Goal: Complete application form

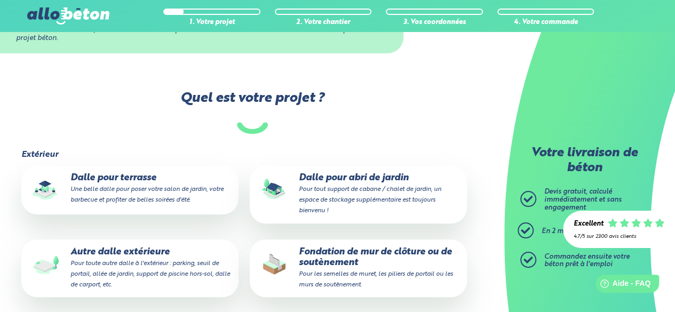
scroll to position [213, 0]
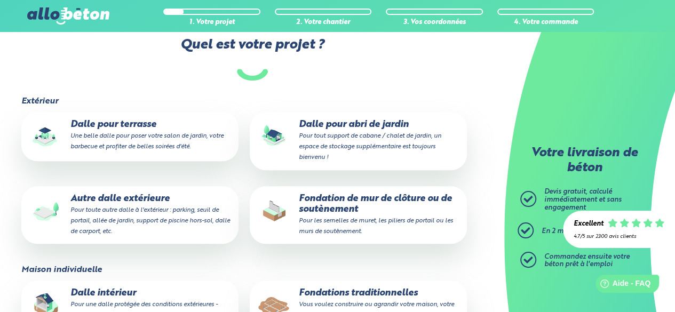
click at [97, 125] on p "Dalle pour terrasse Une belle dalle pour poser votre salon de jardin, votre bar…" at bounding box center [130, 135] width 202 height 33
click at [0, 0] on input "Dalle pour terrasse Une belle dalle pour poser votre salon de jardin, votre bar…" at bounding box center [0, 0] width 0 height 0
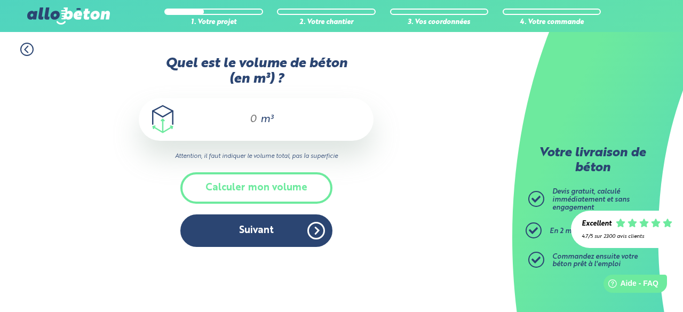
click at [250, 117] on input "Quel est le volume de béton (en m³) ?" at bounding box center [248, 119] width 18 height 13
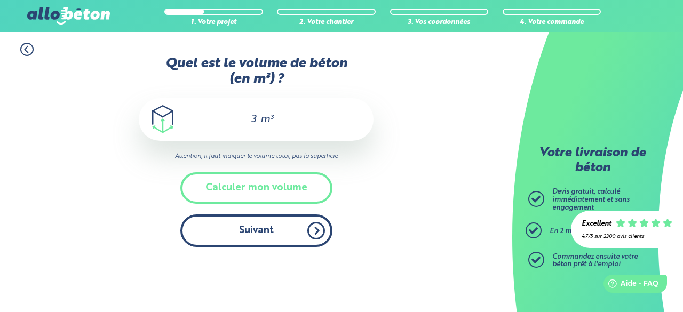
type input "3"
click at [275, 223] on button "Suivant" at bounding box center [256, 230] width 152 height 33
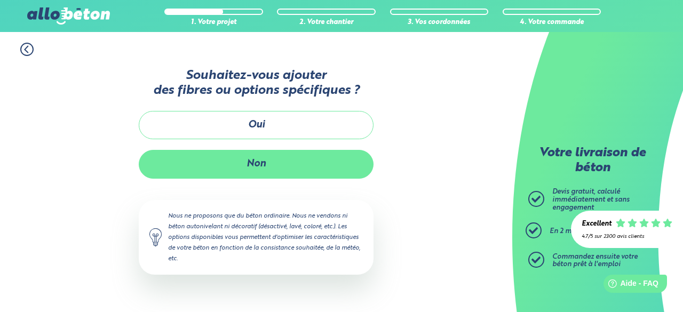
click at [245, 156] on button "Non" at bounding box center [256, 164] width 235 height 28
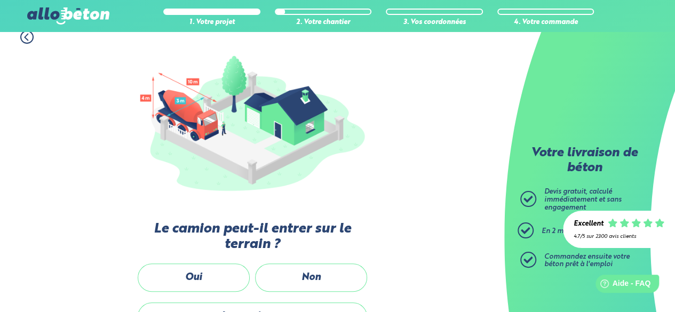
scroll to position [160, 0]
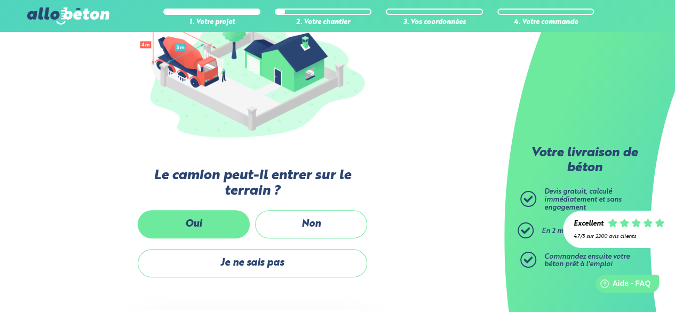
click at [214, 216] on label "Oui" at bounding box center [194, 224] width 112 height 28
click at [0, 0] on input "Oui" at bounding box center [0, 0] width 0 height 0
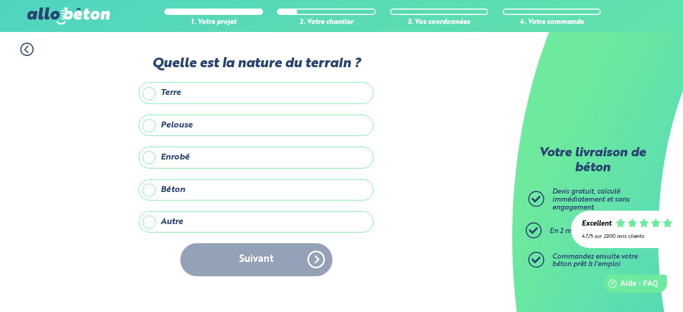
click at [150, 156] on label "Enrobé" at bounding box center [256, 157] width 235 height 21
click at [0, 0] on input "Enrobé" at bounding box center [0, 0] width 0 height 0
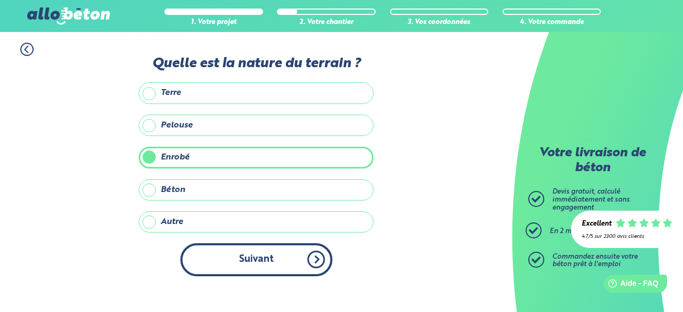
click at [245, 256] on button "Suivant" at bounding box center [256, 259] width 152 height 33
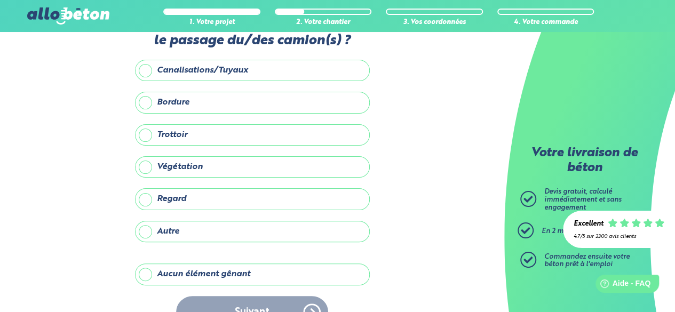
scroll to position [53, 0]
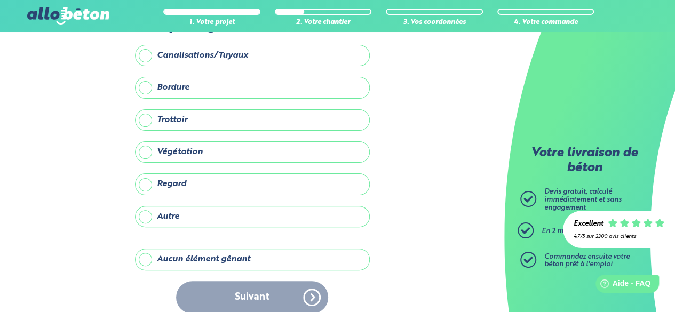
click at [147, 259] on label "Aucun élément gênant" at bounding box center [252, 258] width 235 height 21
click at [0, 0] on input "Aucun élément gênant" at bounding box center [0, 0] width 0 height 0
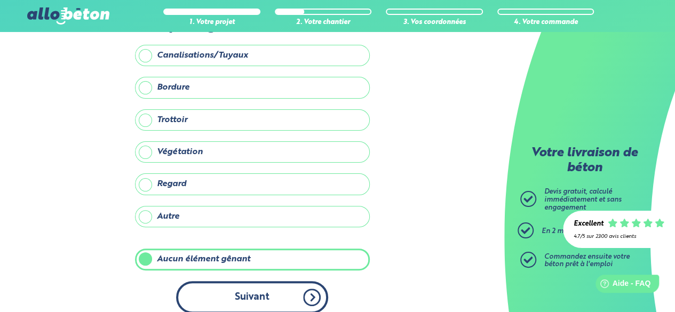
click at [234, 286] on button "Suivant" at bounding box center [252, 297] width 152 height 33
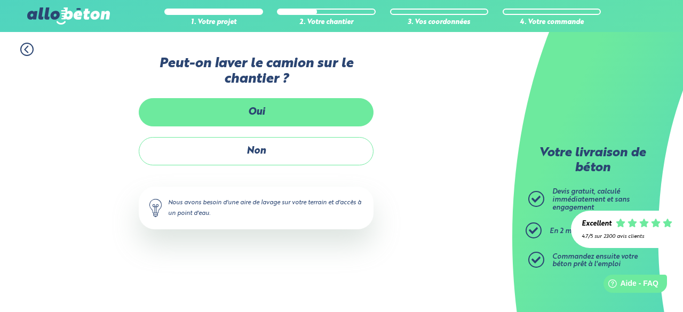
click at [269, 109] on label "Oui" at bounding box center [256, 112] width 235 height 28
click at [0, 0] on input "Oui" at bounding box center [0, 0] width 0 height 0
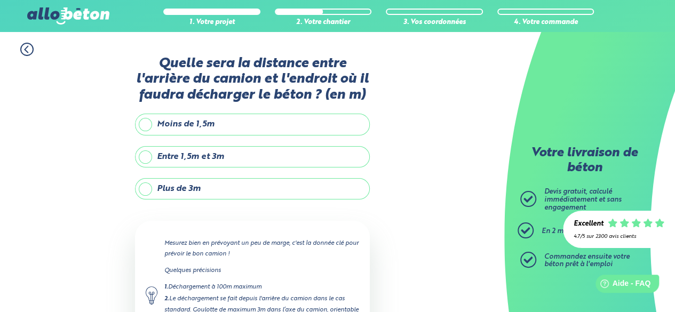
click at [142, 124] on label "Moins de 1,5m" at bounding box center [252, 124] width 235 height 21
click at [0, 0] on input "Moins de 1,5m" at bounding box center [0, 0] width 0 height 0
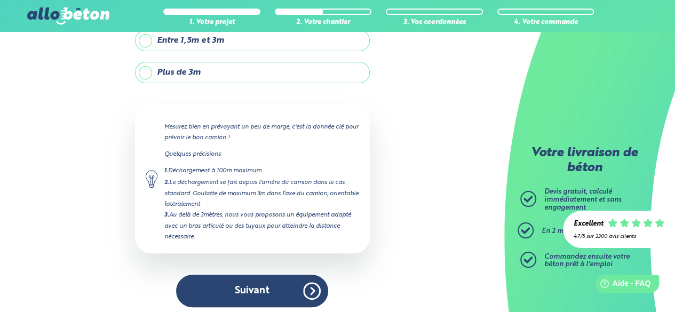
scroll to position [119, 0]
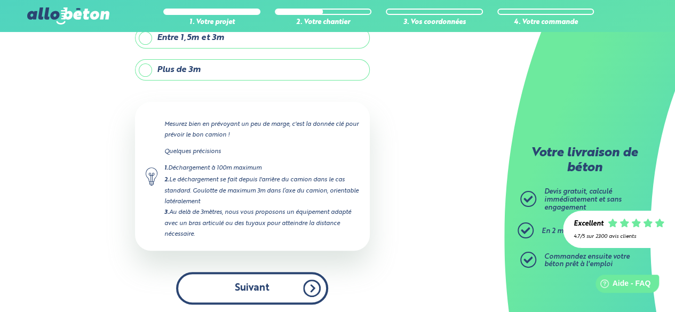
click at [259, 288] on button "Suivant" at bounding box center [252, 288] width 152 height 33
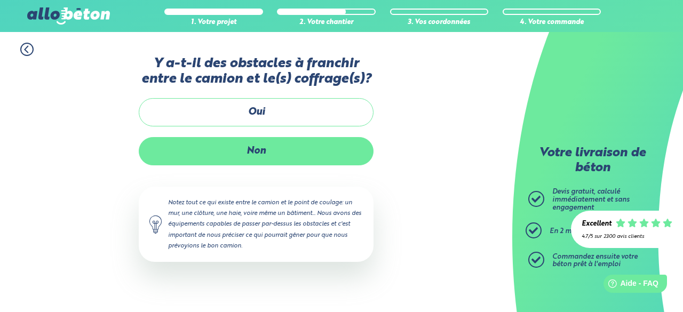
click at [253, 153] on label "Non" at bounding box center [256, 151] width 235 height 28
click at [0, 0] on input "Non" at bounding box center [0, 0] width 0 height 0
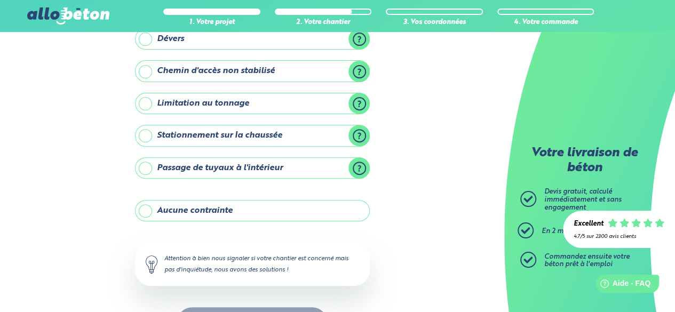
scroll to position [160, 0]
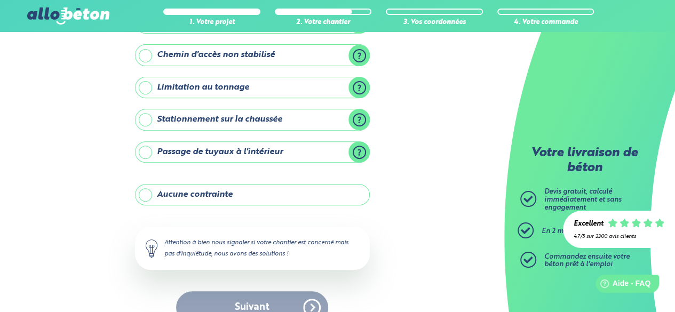
click at [146, 192] on label "Aucune contrainte" at bounding box center [252, 194] width 235 height 21
click at [0, 0] on input "Aucune contrainte" at bounding box center [0, 0] width 0 height 0
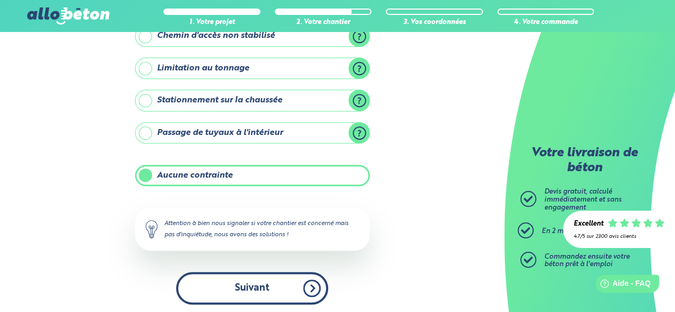
click at [260, 282] on button "Suivant" at bounding box center [252, 288] width 152 height 33
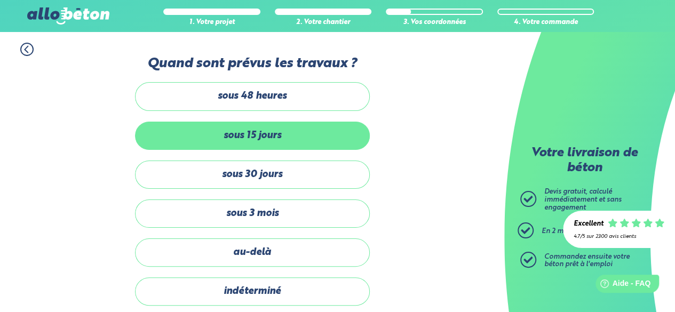
click at [244, 140] on label "sous 15 jours" at bounding box center [252, 136] width 235 height 28
click at [0, 0] on input "sous 15 jours" at bounding box center [0, 0] width 0 height 0
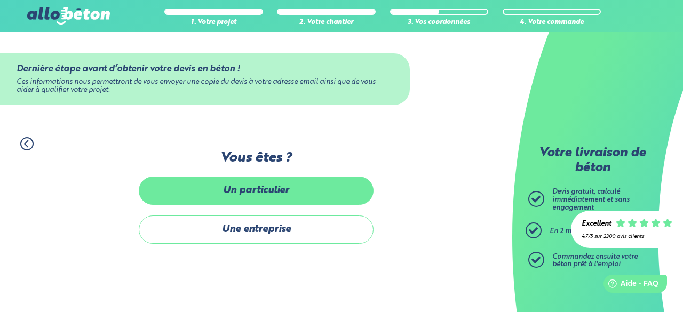
click at [243, 189] on label "Un particulier" at bounding box center [256, 191] width 235 height 28
click at [0, 0] on input "Un particulier" at bounding box center [0, 0] width 0 height 0
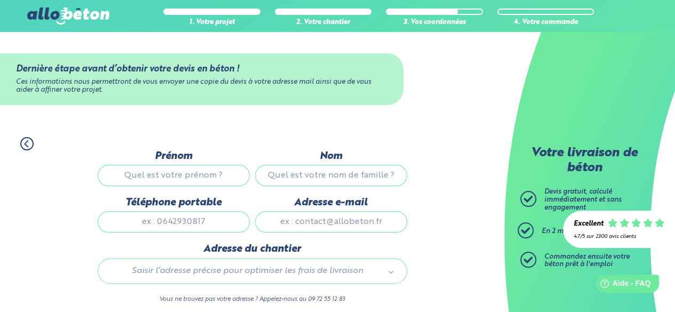
click at [152, 173] on input "Prénom" at bounding box center [174, 175] width 152 height 21
type input "[PERSON_NAME]"
type input "Quinçaine"
type input "0659396171"
type input "[PERSON_NAME][EMAIL_ADDRESS][DOMAIN_NAME]"
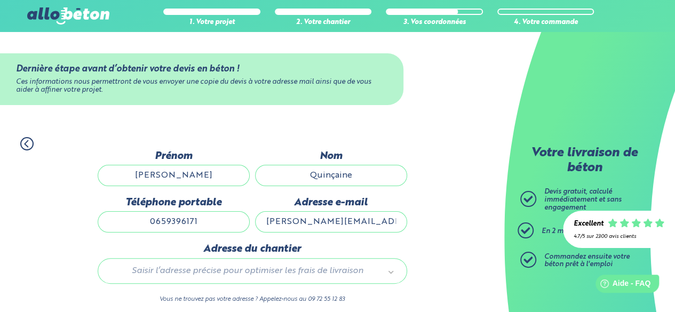
type input "Parc technologique LA PARDIEU"
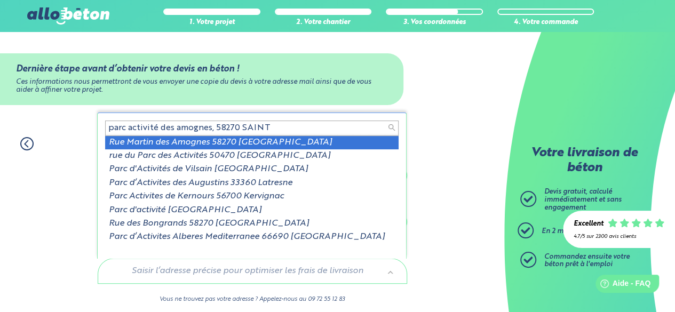
type input "parc activité des amognes, 58270 SAINT"
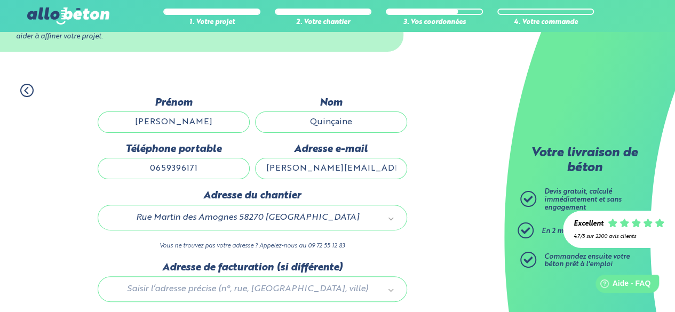
scroll to position [107, 0]
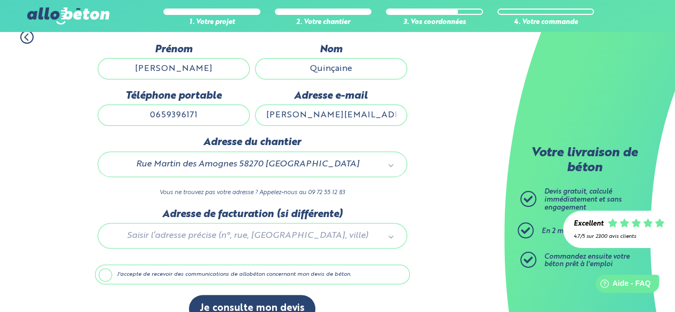
click at [195, 231] on div at bounding box center [252, 233] width 315 height 51
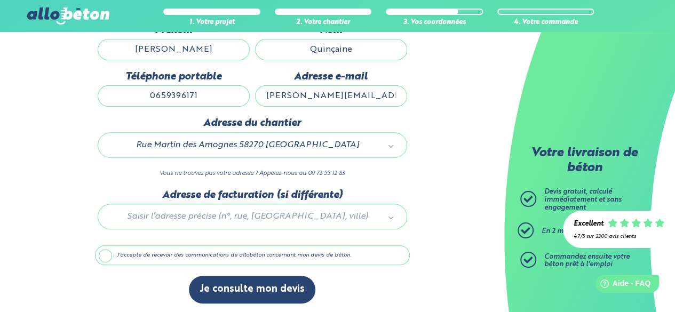
click at [103, 254] on label "J'accepte de recevoir des communications de allobéton concernant mon devis de b…" at bounding box center [252, 255] width 315 height 20
click at [0, 0] on input "J'accepte de recevoir des communications de allobéton concernant mon devis de b…" at bounding box center [0, 0] width 0 height 0
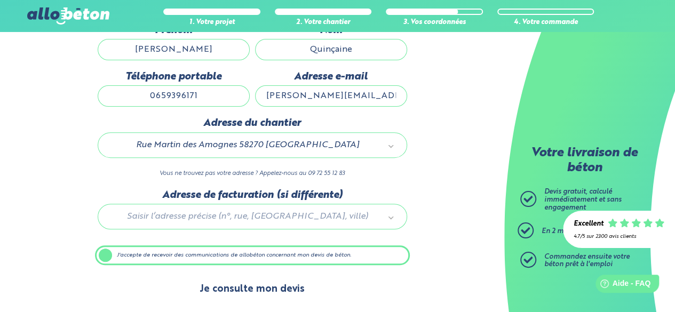
click at [256, 288] on button "Je consulte mon devis" at bounding box center [252, 289] width 126 height 27
